Goal: Information Seeking & Learning: Learn about a topic

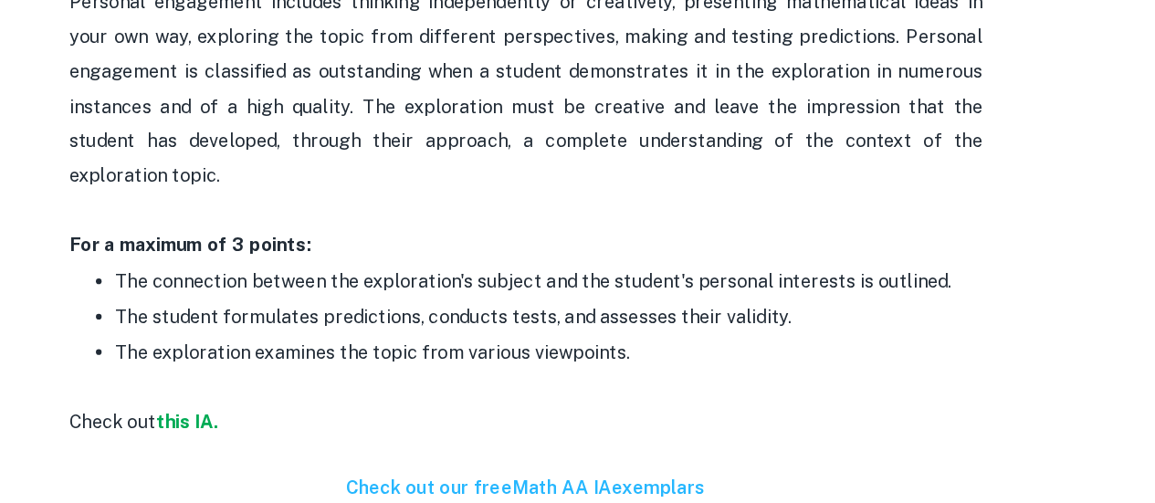
scroll to position [1963, 0]
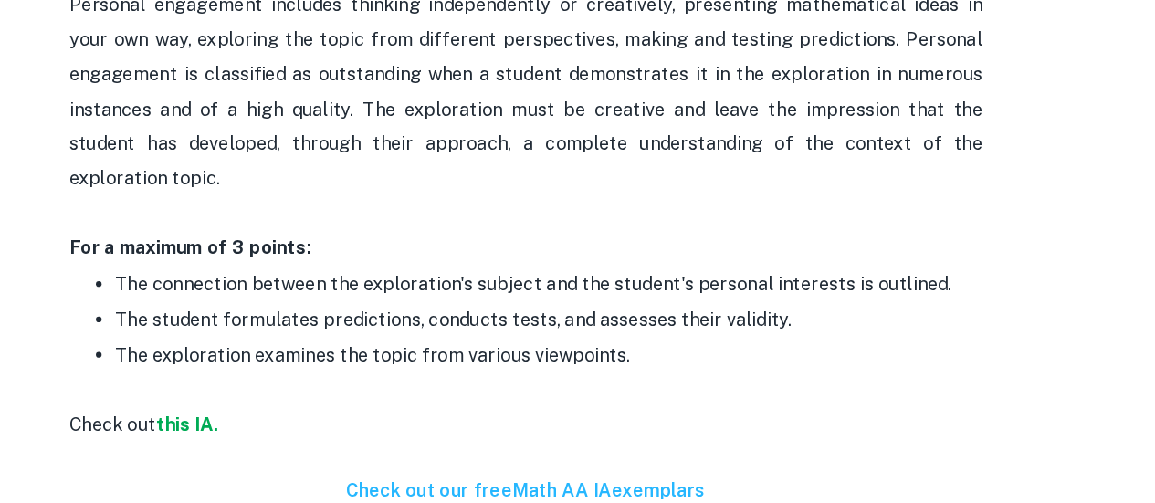
click at [746, 371] on p "The exploration examines the topic from various viewpoints." at bounding box center [596, 399] width 694 height 56
click at [764, 321] on p "The connection between the exploration's subject and the student's personal int…" at bounding box center [596, 327] width 694 height 27
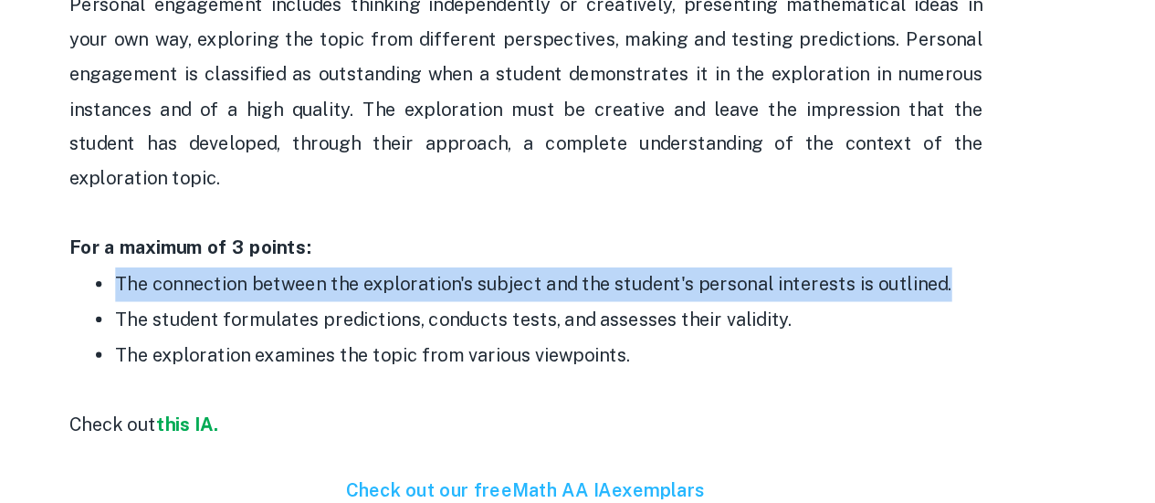
click at [764, 321] on p "The connection between the exploration's subject and the student's personal int…" at bounding box center [596, 327] width 694 height 27
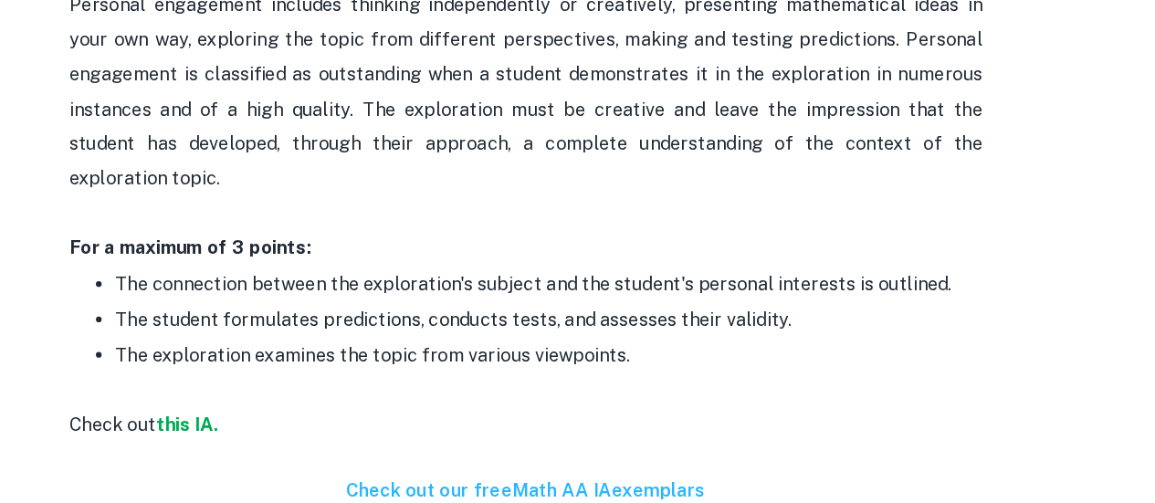
click at [712, 355] on p "The student formulates predictions, conducts tests, and assesses their validity." at bounding box center [596, 355] width 694 height 27
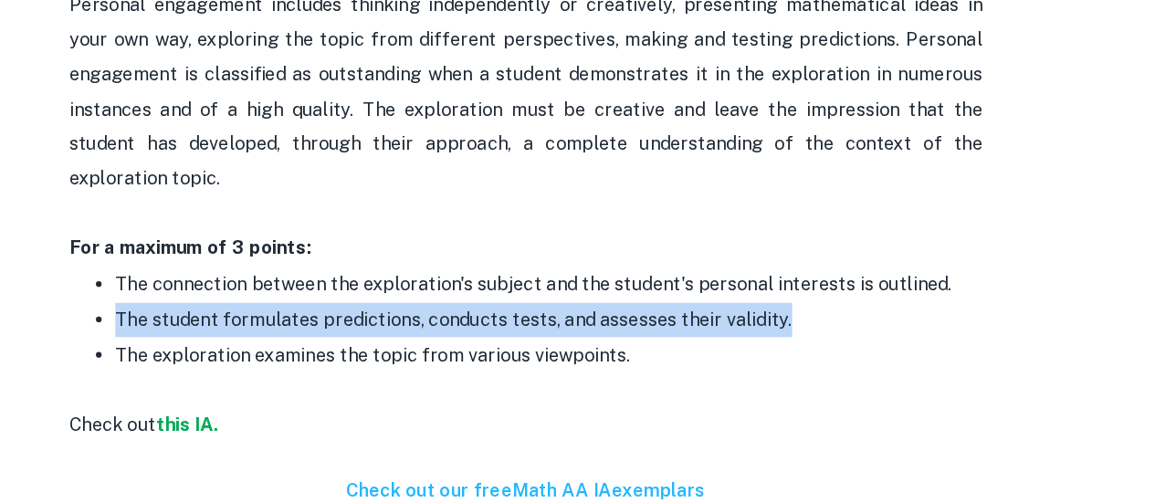
click at [712, 355] on p "The student formulates predictions, conducts tests, and assesses their validity." at bounding box center [596, 355] width 694 height 27
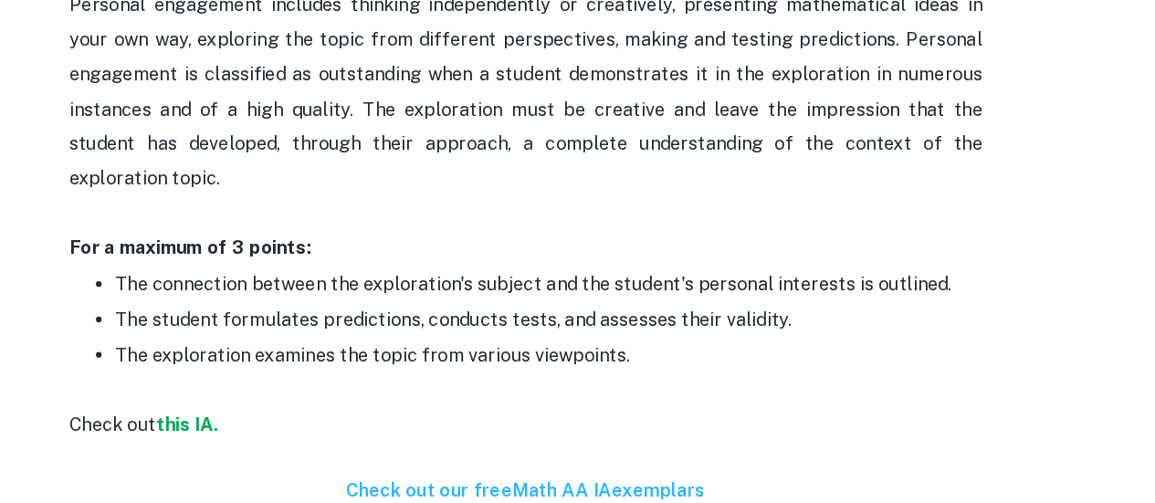
click at [657, 374] on p "The exploration examines the topic from various viewpoints." at bounding box center [596, 399] width 694 height 56
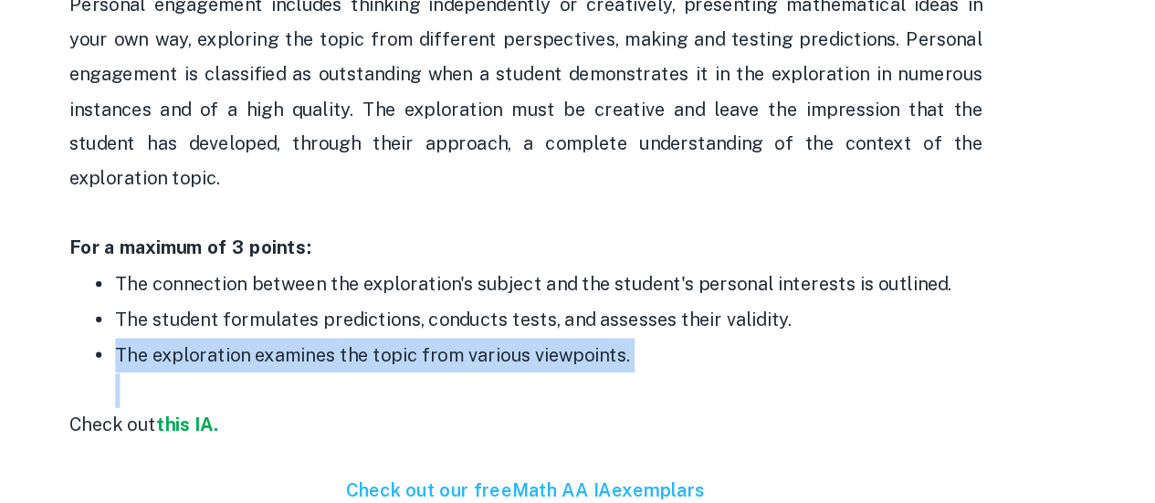
click at [657, 374] on p "The exploration examines the topic from various viewpoints." at bounding box center [596, 399] width 694 height 56
